Goal: Task Accomplishment & Management: Manage account settings

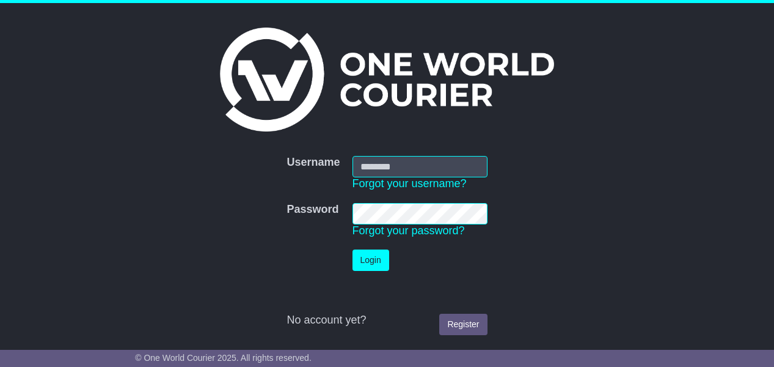
type input "**********"
click at [376, 260] on button "Login" at bounding box center [371, 259] width 37 height 21
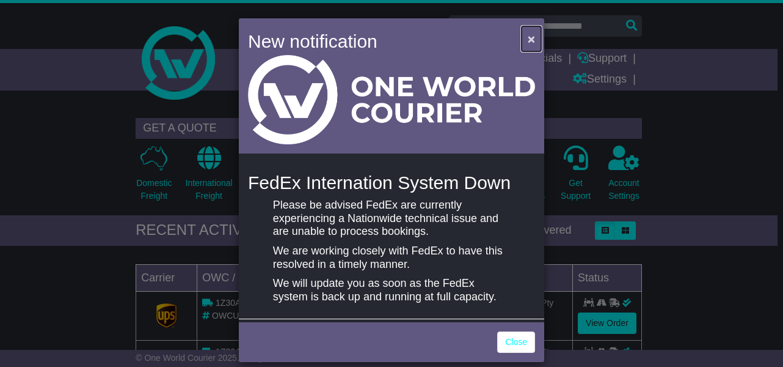
click at [528, 33] on span "×" at bounding box center [531, 39] width 7 height 14
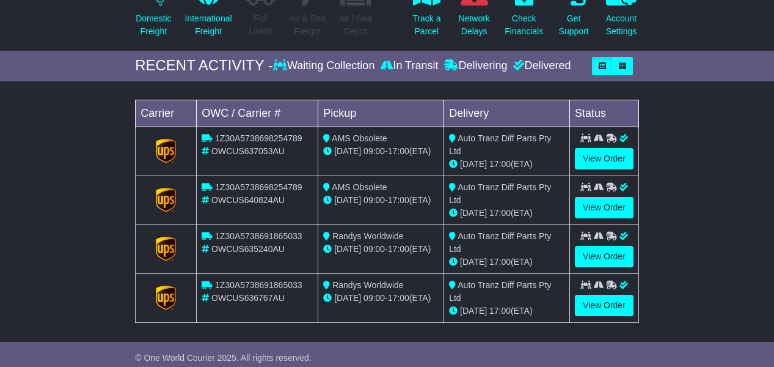
scroll to position [176, 0]
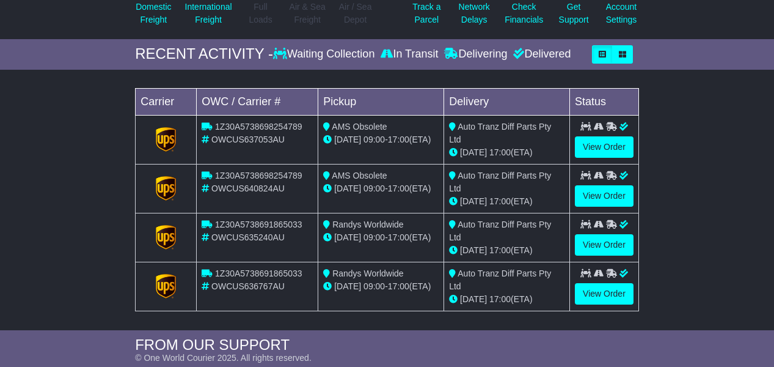
drag, startPoint x: 778, startPoint y: 66, endPoint x: 788, endPoint y: 122, distance: 56.6
click at [774, 122] on html "[EMAIL_ADDRESS][DOMAIN_NAME] Logout [PERSON_NAME] [EMAIL_ADDRESS][DOMAIN_NAME] …" at bounding box center [387, 7] width 774 height 367
click at [13, 88] on div "Loading... No bookings found Carrier OWC / Carrier # Pickup Delivery Status 1Z3…" at bounding box center [387, 203] width 774 height 254
